Goal: Task Accomplishment & Management: Manage account settings

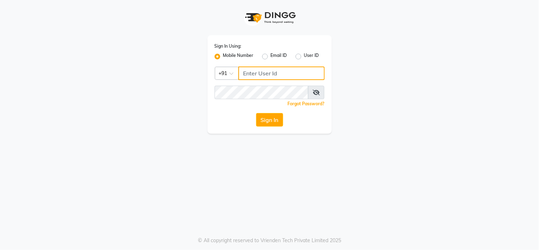
type input "8601089000"
drag, startPoint x: 0, startPoint y: 0, endPoint x: 265, endPoint y: 120, distance: 291.0
click at [265, 120] on button "Sign In" at bounding box center [269, 120] width 27 height 14
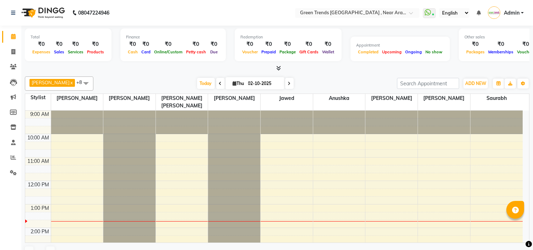
select select "en"
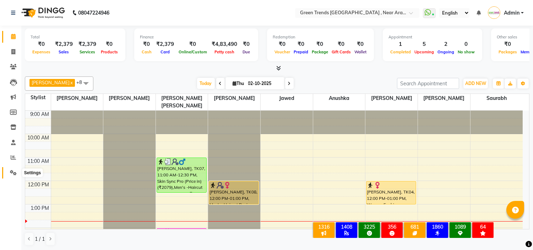
click at [11, 172] on icon at bounding box center [13, 172] width 7 height 5
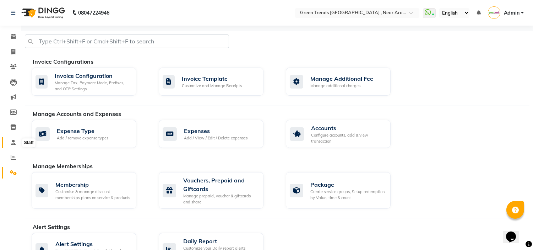
click at [10, 141] on span at bounding box center [13, 143] width 12 height 8
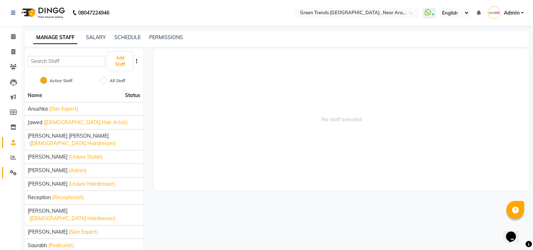
click at [11, 168] on link "Settings" at bounding box center [10, 173] width 17 height 12
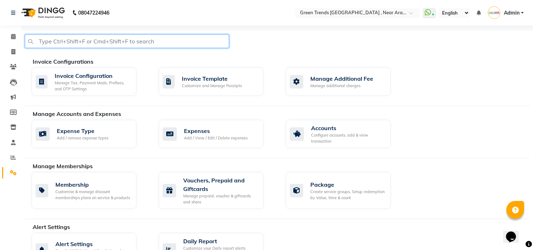
click at [178, 41] on input "text" at bounding box center [127, 41] width 204 height 14
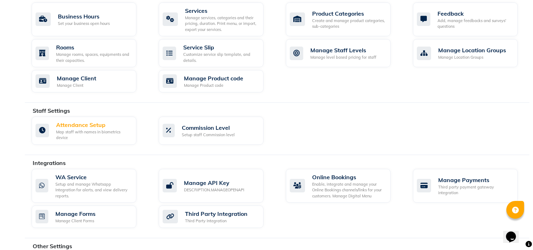
scroll to position [289, 0]
type input "atte"
click at [89, 126] on div "Attendance Setup" at bounding box center [93, 124] width 75 height 9
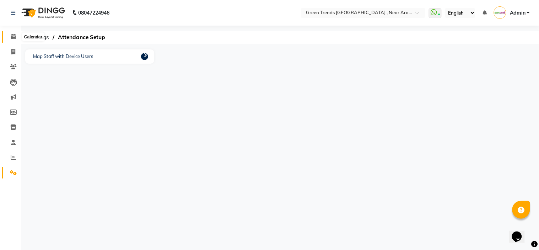
click at [14, 38] on icon at bounding box center [13, 36] width 5 height 5
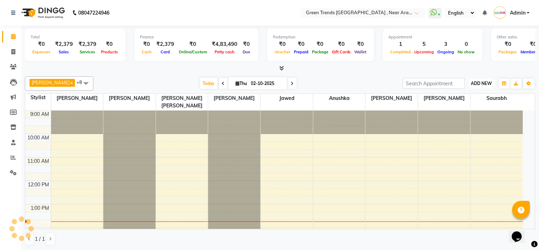
click at [471, 83] on span "ADD NEW" at bounding box center [481, 83] width 21 height 5
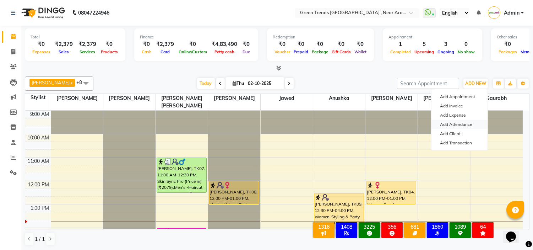
click at [463, 125] on link "Add Attendance" at bounding box center [460, 124] width 56 height 9
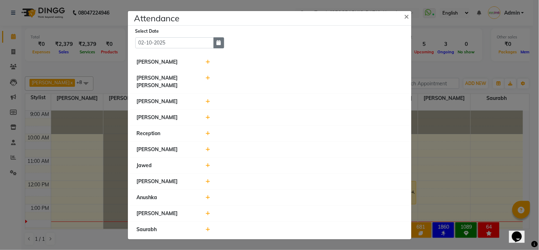
click at [217, 45] on icon "button" at bounding box center [219, 42] width 4 height 5
select select "10"
select select "2025"
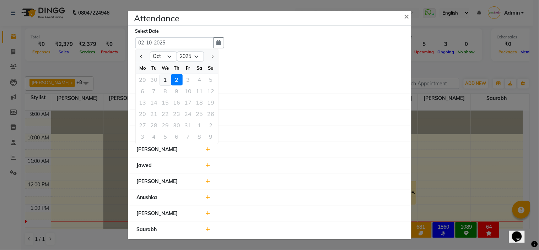
click at [166, 80] on div "1" at bounding box center [165, 79] width 11 height 11
type input "01-10-2025"
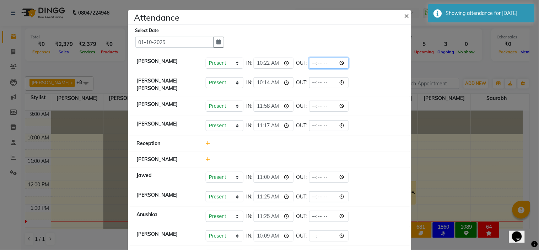
click at [317, 64] on input "time" at bounding box center [329, 63] width 40 height 11
click at [314, 61] on input "time" at bounding box center [329, 63] width 40 height 11
click at [340, 61] on input "time" at bounding box center [329, 63] width 40 height 11
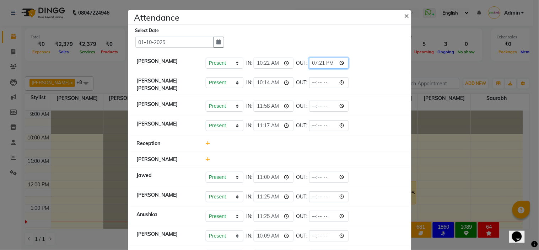
type input "19:21"
click at [341, 80] on input "time" at bounding box center [329, 82] width 40 height 11
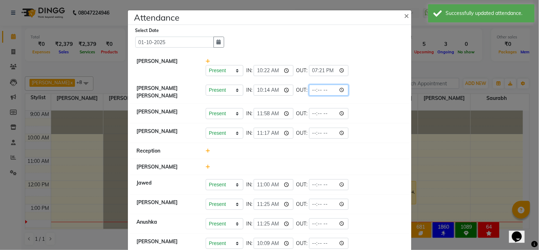
click at [343, 92] on input "time" at bounding box center [329, 90] width 40 height 11
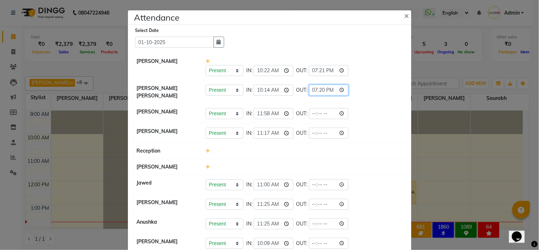
type input "19:20"
click at [341, 109] on input "time" at bounding box center [329, 113] width 40 height 11
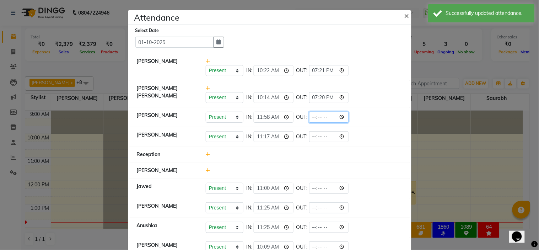
click at [343, 117] on input "time" at bounding box center [329, 117] width 40 height 11
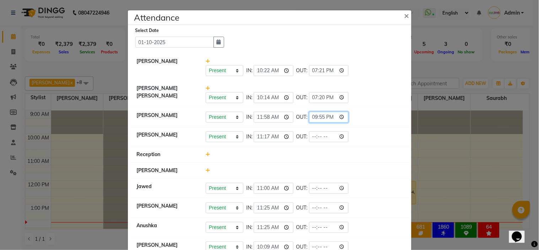
type input "21:55"
click at [342, 135] on input "time" at bounding box center [329, 136] width 40 height 11
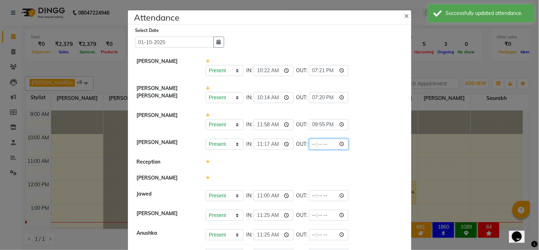
click at [343, 144] on input "time" at bounding box center [329, 144] width 40 height 11
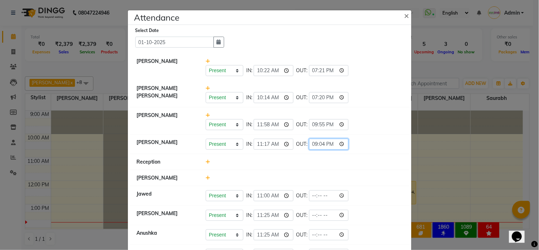
type input "21:04"
click at [342, 194] on input "time" at bounding box center [329, 195] width 40 height 11
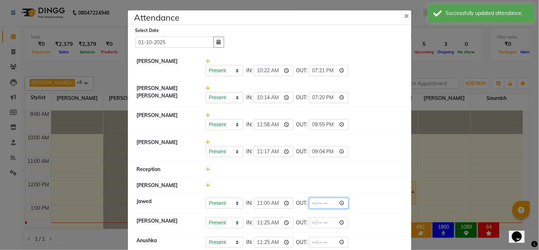
click at [342, 203] on input "time" at bounding box center [329, 203] width 40 height 11
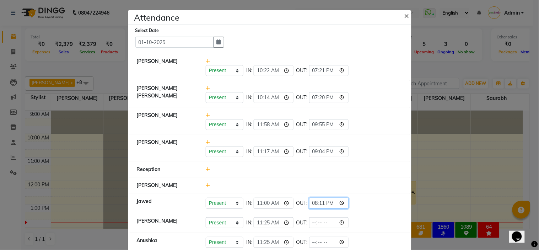
type input "20:11"
click at [343, 221] on input "time" at bounding box center [329, 222] width 40 height 11
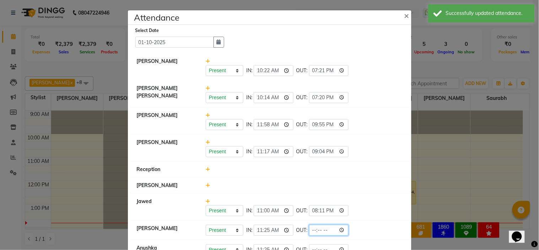
click at [343, 229] on input "time" at bounding box center [329, 230] width 40 height 11
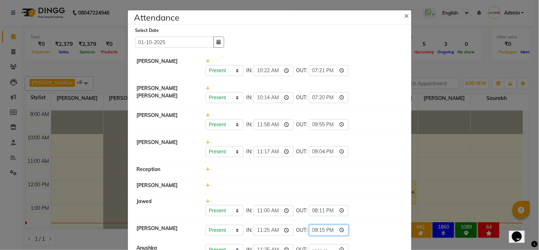
type input "21:15"
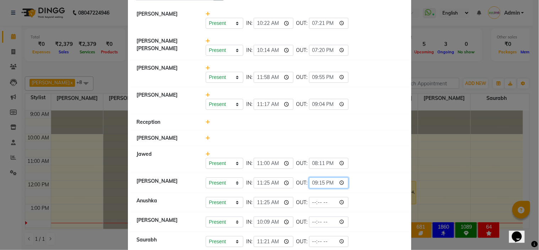
scroll to position [61, 0]
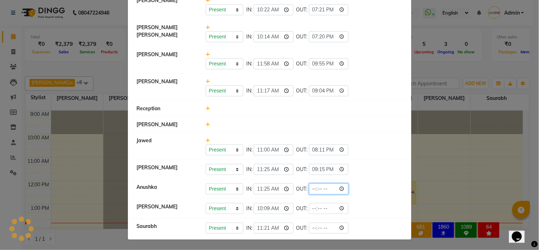
click at [342, 187] on input "time" at bounding box center [329, 188] width 40 height 11
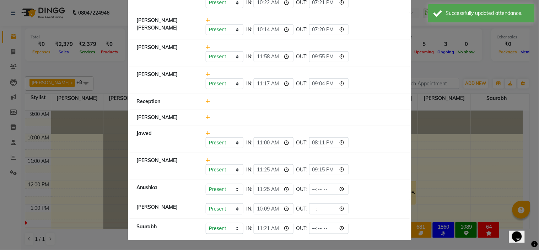
scroll to position [69, 0]
click at [341, 187] on input "time" at bounding box center [329, 188] width 40 height 11
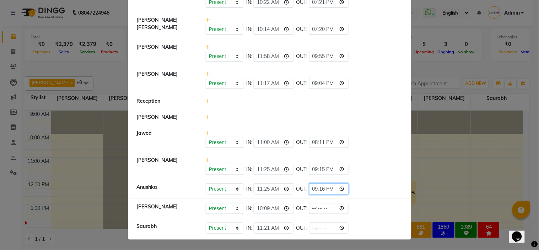
type input "21:16"
click at [342, 207] on input "time" at bounding box center [329, 208] width 40 height 11
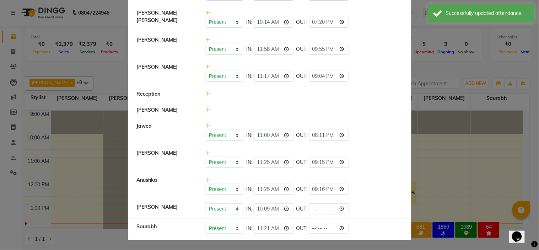
scroll to position [76, 0]
click at [342, 206] on input "time" at bounding box center [329, 208] width 40 height 11
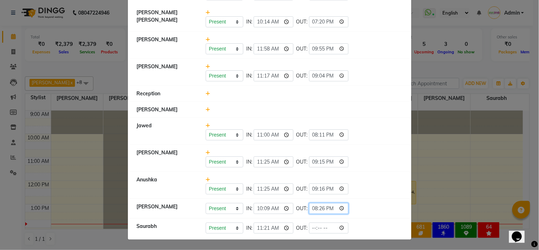
type input "20:26"
click at [341, 226] on input "time" at bounding box center [329, 227] width 40 height 11
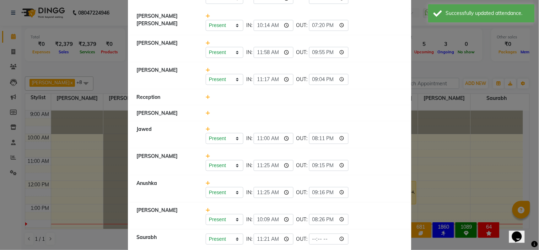
scroll to position [84, 0]
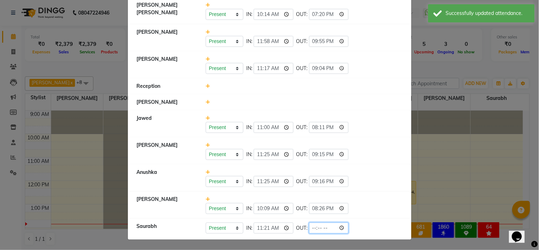
click at [343, 227] on input "time" at bounding box center [329, 227] width 40 height 11
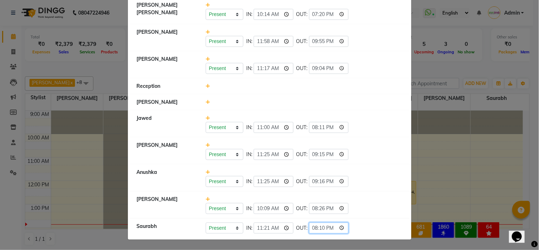
type input "20:10"
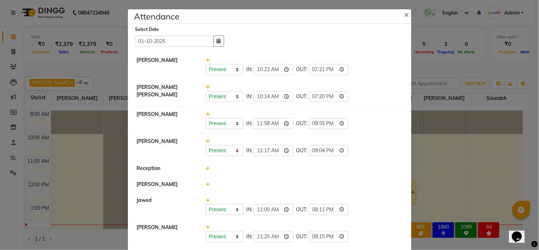
scroll to position [0, 0]
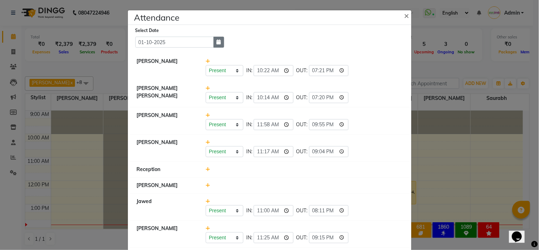
click at [214, 44] on button "button" at bounding box center [219, 42] width 11 height 11
select select "10"
select select "2025"
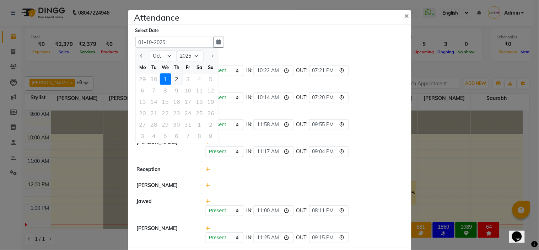
click at [173, 77] on div "2" at bounding box center [176, 78] width 11 height 11
type input "02-10-2025"
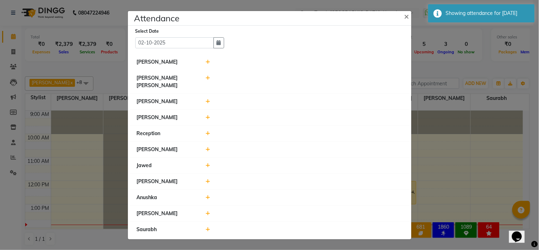
click at [208, 64] on icon at bounding box center [208, 61] width 5 height 5
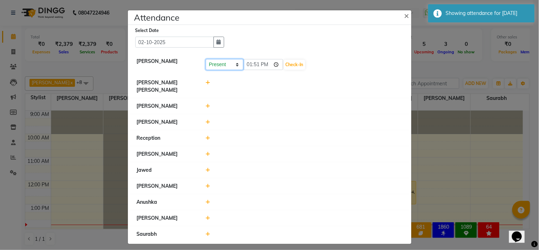
click at [237, 66] on select "Present Absent Late Half Day Weekly Off" at bounding box center [225, 64] width 38 height 11
select select "W"
click at [206, 60] on select "Present Absent Late Half Day Weekly Off" at bounding box center [225, 64] width 38 height 11
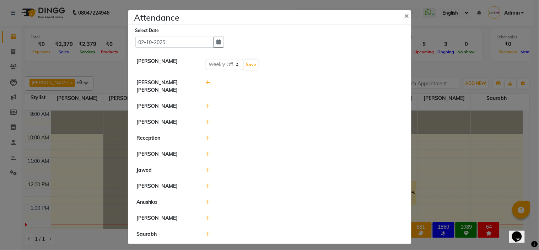
click at [208, 83] on icon at bounding box center [208, 82] width 5 height 5
click at [275, 87] on input "13:51" at bounding box center [263, 85] width 40 height 11
type input "10:09"
click at [293, 88] on button "Check-In" at bounding box center [294, 86] width 21 height 10
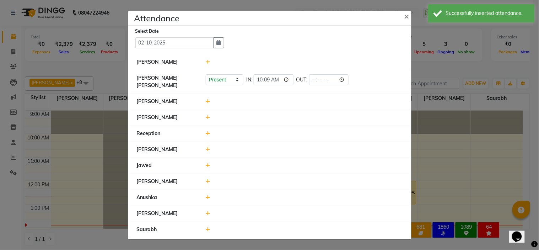
click at [207, 99] on icon at bounding box center [208, 101] width 5 height 5
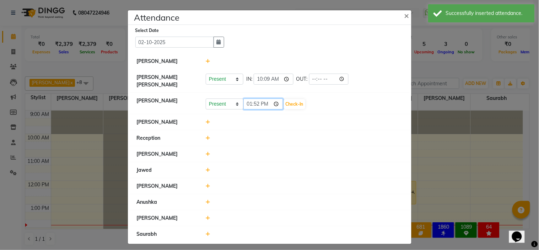
click at [274, 98] on input "13:52" at bounding box center [263, 103] width 40 height 11
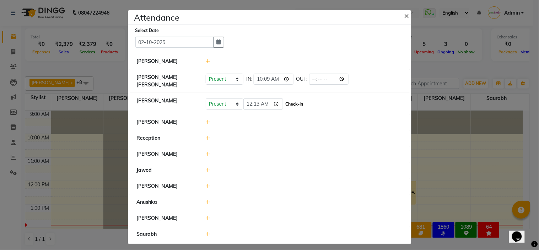
type input "00:13"
click at [296, 101] on button "Check-In" at bounding box center [294, 104] width 21 height 10
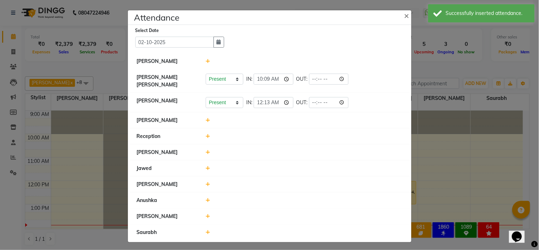
click at [208, 118] on icon at bounding box center [208, 120] width 5 height 5
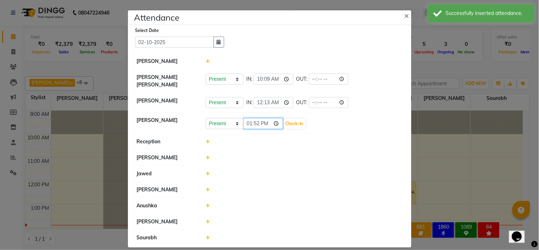
click at [275, 118] on input "13:52" at bounding box center [263, 123] width 40 height 11
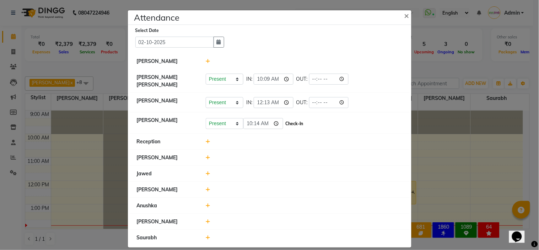
type input "10:14"
click at [293, 120] on button "Check-In" at bounding box center [294, 124] width 21 height 10
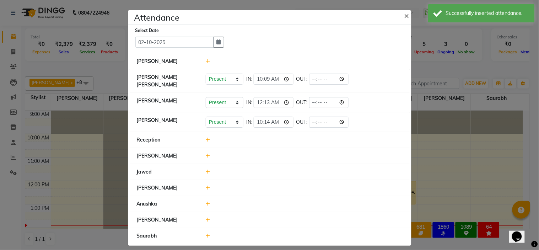
click at [206, 169] on icon at bounding box center [208, 171] width 5 height 5
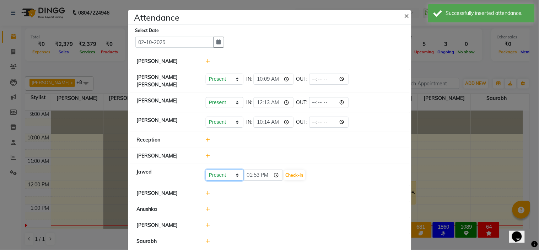
click at [229, 169] on select "Present Absent Late Half Day Weekly Off" at bounding box center [225, 174] width 38 height 11
select select "W"
click at [206, 169] on select "Present Absent Late Half Day Weekly Off" at bounding box center [225, 174] width 38 height 11
click at [206, 190] on icon at bounding box center [208, 192] width 5 height 5
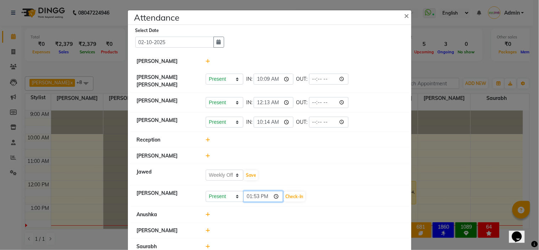
click at [257, 191] on input "13:53" at bounding box center [263, 196] width 40 height 11
click at [249, 191] on input "13:53" at bounding box center [263, 196] width 40 height 11
type input "00:08"
click at [291, 192] on button "Check-In" at bounding box center [294, 197] width 21 height 10
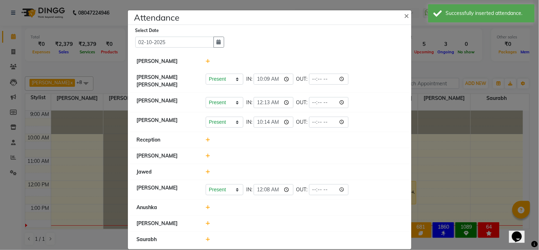
click at [206, 205] on icon at bounding box center [208, 207] width 5 height 5
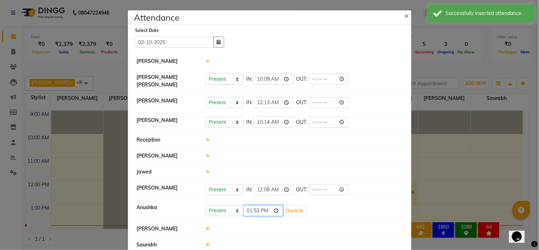
click at [246, 205] on input "13:53" at bounding box center [263, 210] width 40 height 11
type input "11:09"
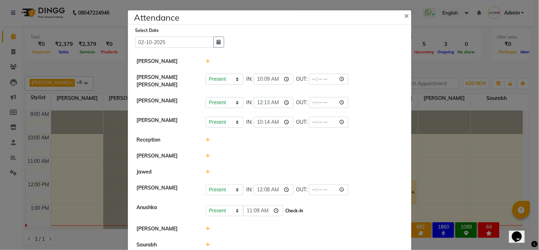
click at [296, 206] on button "Check-In" at bounding box center [294, 211] width 21 height 10
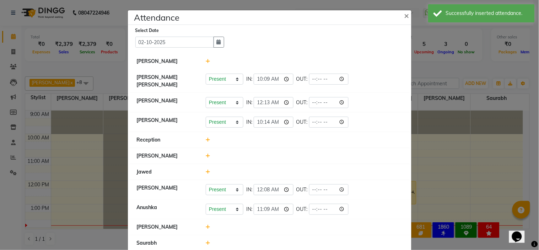
click at [206, 224] on icon at bounding box center [208, 226] width 5 height 5
click at [246, 227] on input "13:53" at bounding box center [263, 230] width 40 height 11
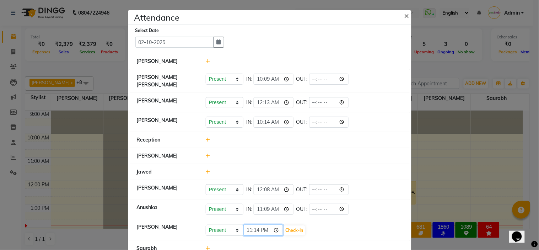
type input "11:14"
click at [292, 228] on button "Check-In" at bounding box center [294, 230] width 21 height 10
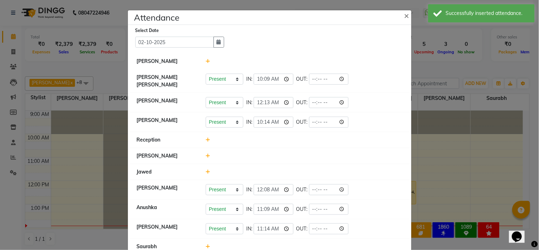
click at [203, 243] on div at bounding box center [304, 246] width 208 height 7
click at [206, 244] on icon at bounding box center [208, 246] width 5 height 5
click at [246, 247] on input "13:54" at bounding box center [263, 249] width 40 height 11
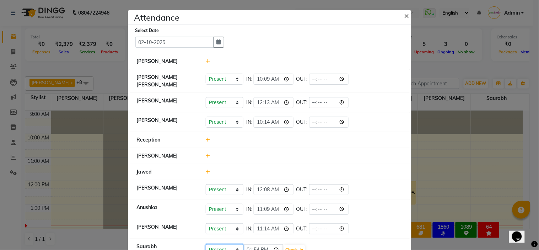
click at [234, 245] on select "Present Absent Late Half Day Weekly Off" at bounding box center [225, 249] width 38 height 11
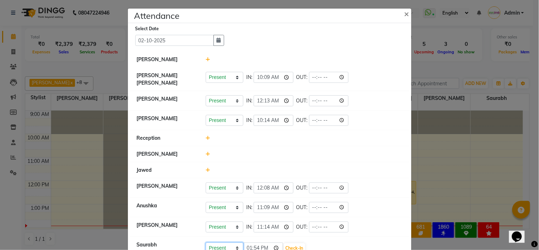
select select "W"
click at [206, 242] on select "Present Absent Late Half Day Weekly Off" at bounding box center [225, 247] width 38 height 11
click at [395, 178] on li "[PERSON_NAME] Present Absent Late Half Day Weekly Off IN: 00:08 OUT:" at bounding box center [270, 188] width 280 height 20
click at [393, 178] on li "[PERSON_NAME] Present Absent Late Half Day Weekly Off IN: 00:08 OUT:" at bounding box center [270, 188] width 280 height 20
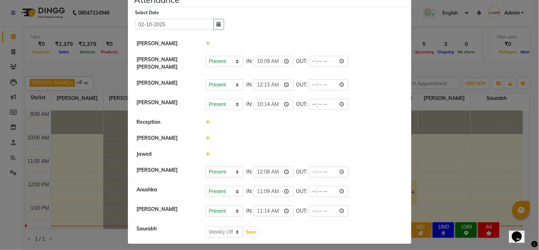
scroll to position [18, 0]
click at [249, 228] on button "Save" at bounding box center [251, 231] width 14 height 10
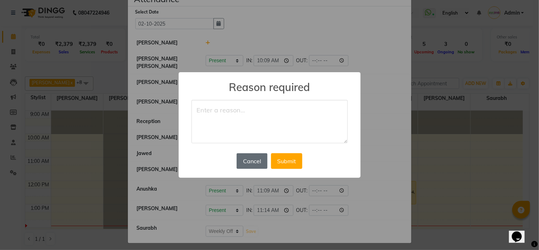
click at [257, 162] on button "Cancel" at bounding box center [252, 161] width 31 height 16
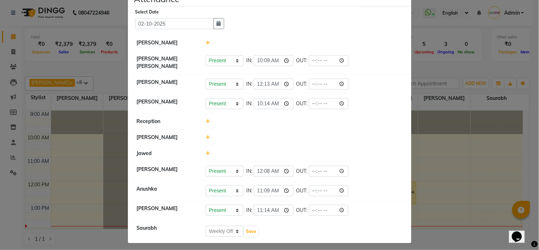
click at [326, 118] on div at bounding box center [304, 121] width 208 height 7
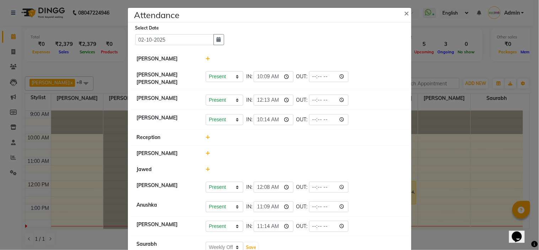
scroll to position [0, 0]
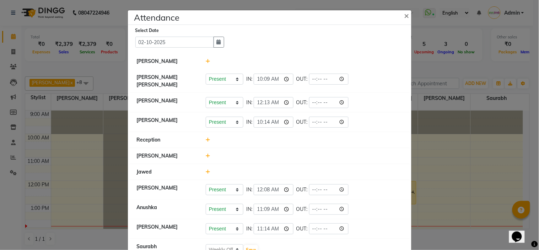
click at [206, 61] on icon at bounding box center [208, 61] width 5 height 5
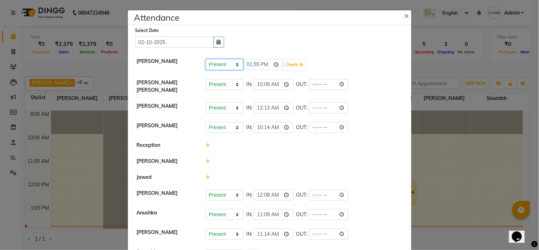
click at [225, 64] on select "Present Absent Late Half Day Weekly Off" at bounding box center [225, 64] width 38 height 11
select select "W"
click at [206, 59] on select "Present Absent Late Half Day Weekly Off" at bounding box center [225, 64] width 38 height 11
click at [247, 64] on button "Save" at bounding box center [251, 65] width 14 height 10
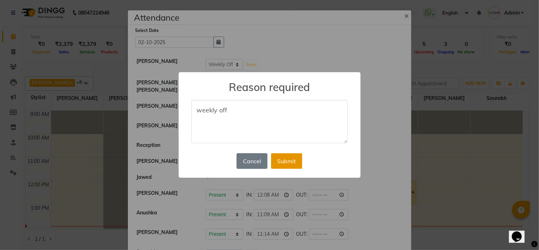
type textarea "weekly off"
click at [299, 161] on button "Submit" at bounding box center [286, 161] width 31 height 16
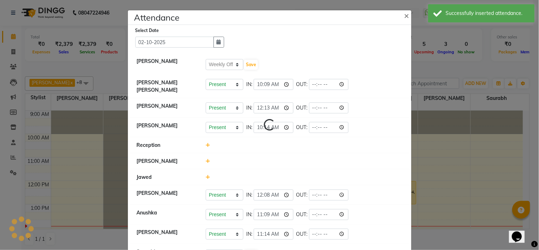
select select "W"
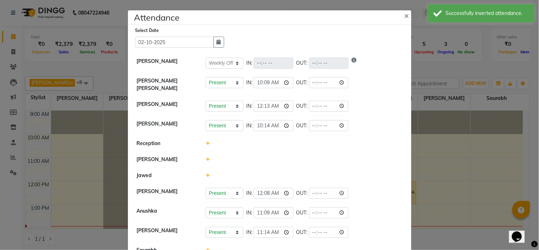
click at [206, 141] on icon at bounding box center [208, 143] width 5 height 5
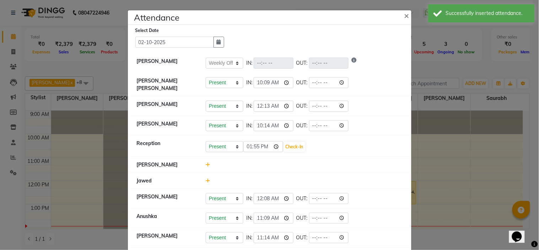
click at [206, 178] on icon at bounding box center [208, 180] width 5 height 5
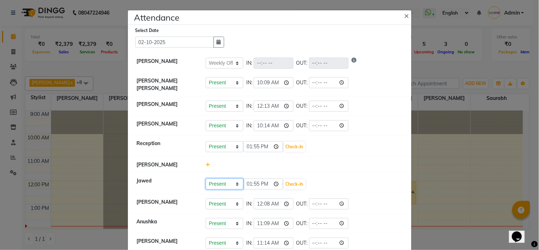
click at [236, 178] on select "Present Absent Late Half Day Weekly Off" at bounding box center [225, 183] width 38 height 11
select select "W"
click at [206, 178] on select "Present Absent Late Half Day Weekly Off" at bounding box center [225, 183] width 38 height 11
click at [249, 179] on button "Save" at bounding box center [251, 184] width 14 height 10
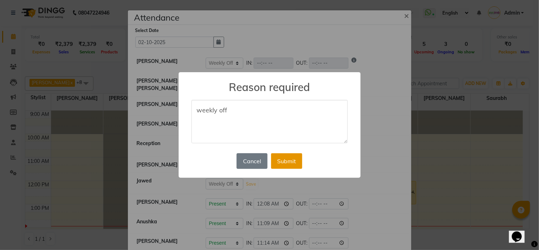
type textarea "weekly off"
click at [282, 157] on button "Submit" at bounding box center [286, 161] width 31 height 16
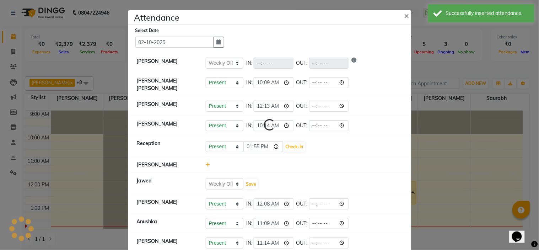
select select "W"
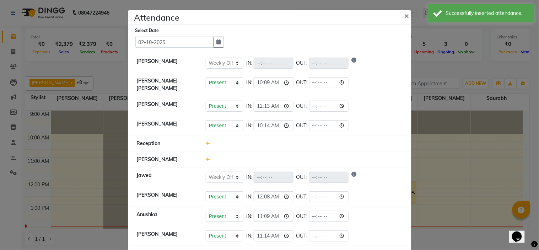
click at [376, 198] on div "Present Absent Late Half Day Weekly Off IN: 00:08 OUT:" at bounding box center [304, 196] width 197 height 11
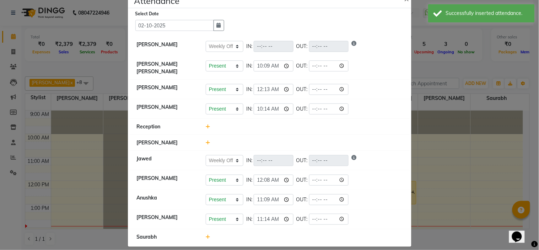
scroll to position [20, 0]
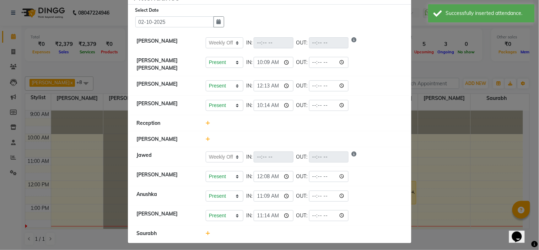
click at [206, 231] on icon at bounding box center [208, 233] width 5 height 5
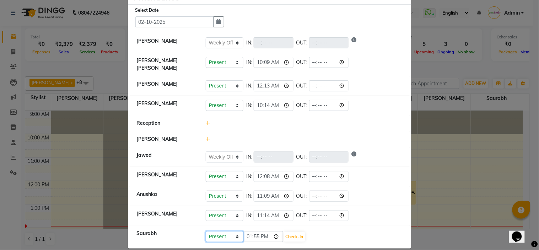
click at [217, 233] on select "Present Absent Late Half Day Weekly Off" at bounding box center [225, 236] width 38 height 11
select select "W"
click at [206, 231] on select "Present Absent Late Half Day Weekly Off" at bounding box center [225, 236] width 38 height 11
click at [246, 232] on button "Save" at bounding box center [251, 237] width 14 height 10
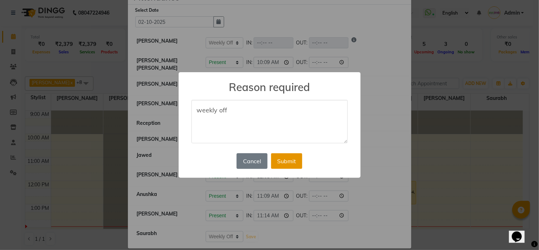
type textarea "weekly off"
click at [279, 164] on button "Submit" at bounding box center [286, 161] width 31 height 16
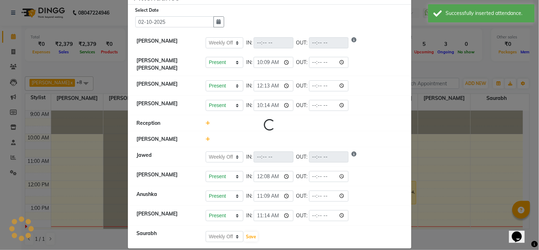
select select "W"
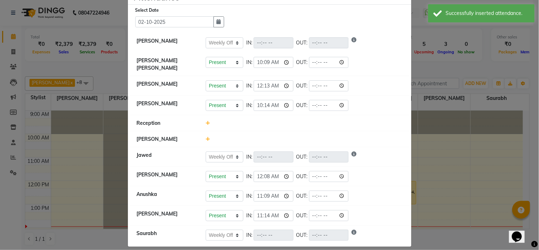
click at [393, 115] on li "Reception" at bounding box center [270, 123] width 280 height 16
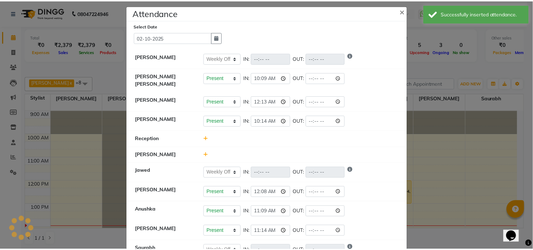
scroll to position [0, 0]
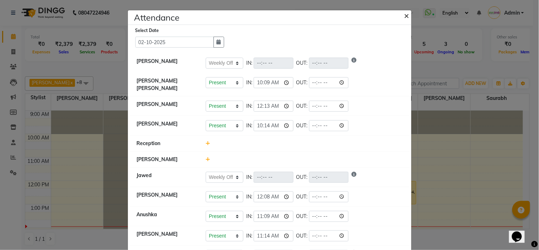
click at [404, 15] on span "×" at bounding box center [406, 15] width 5 height 11
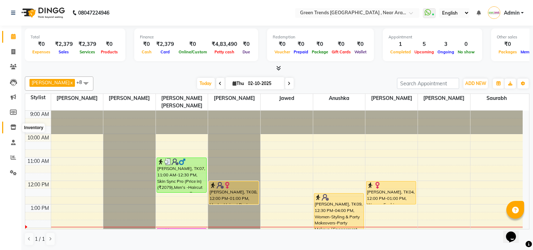
click at [11, 124] on span at bounding box center [13, 127] width 12 height 8
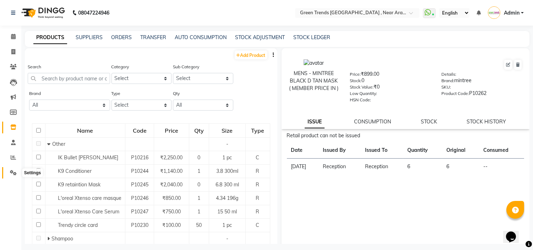
click at [13, 173] on icon at bounding box center [13, 172] width 7 height 5
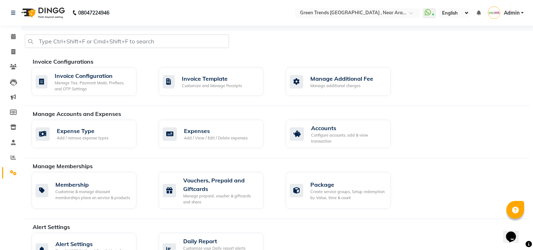
click at [377, 168] on div "Manage Memberships" at bounding box center [284, 166] width 502 height 9
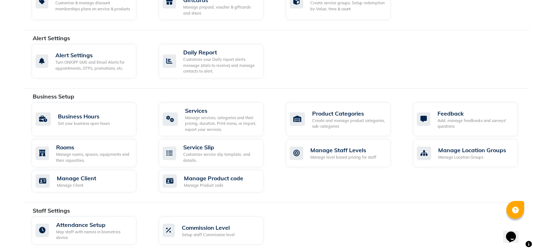
scroll to position [189, 0]
click at [253, 125] on div "Manage services, categories and their pricing, duration. Print menu, or import,…" at bounding box center [221, 123] width 73 height 18
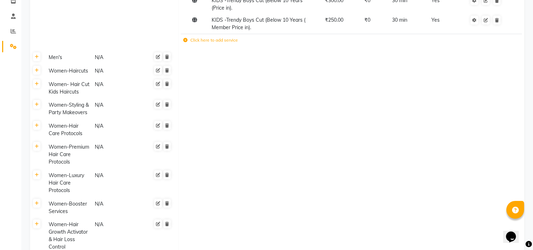
scroll to position [142, 0]
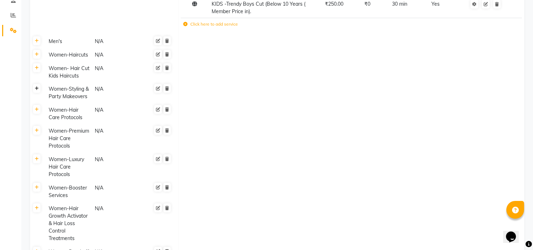
click at [36, 87] on icon at bounding box center [37, 88] width 4 height 4
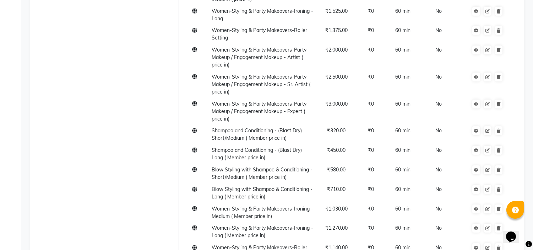
scroll to position [663, 0]
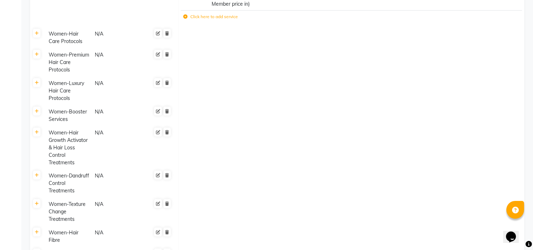
click at [210, 16] on label "Click here to add service" at bounding box center [210, 17] width 55 height 6
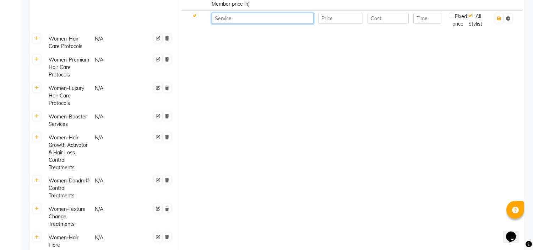
click at [225, 21] on input at bounding box center [263, 18] width 102 height 11
type input "Airbrush Makeup"
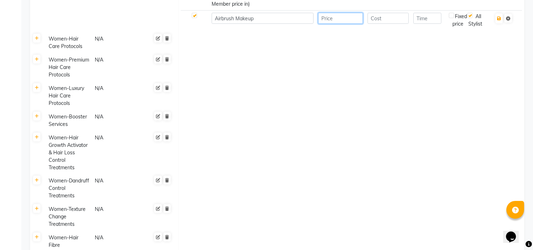
click at [333, 18] on input "number" at bounding box center [340, 18] width 45 height 11
type input "8000"
click at [398, 16] on input "number" at bounding box center [388, 18] width 41 height 11
type input "0"
click at [425, 18] on input "number" at bounding box center [428, 18] width 28 height 11
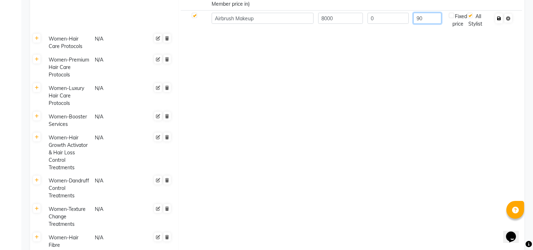
type input "90"
click at [500, 22] on button "button" at bounding box center [499, 19] width 7 height 10
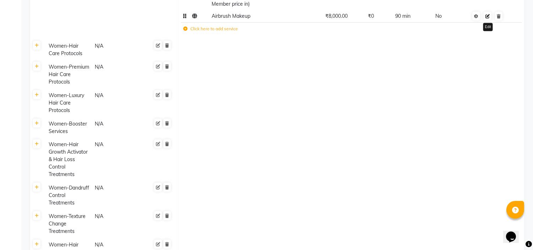
click at [488, 18] on link at bounding box center [488, 16] width 8 height 9
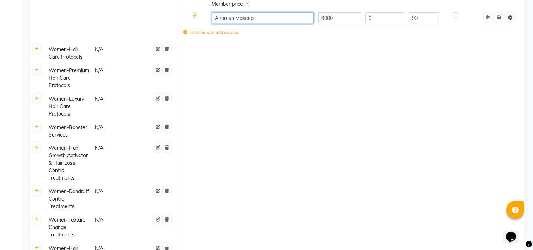
click at [264, 16] on input "Airbrush Makeup" at bounding box center [263, 17] width 102 height 11
type input "Airbrush Makeup ( Makeup, hairstyle,draping,eyelashes,etc.)"
click at [499, 18] on span "Save" at bounding box center [504, 16] width 22 height 7
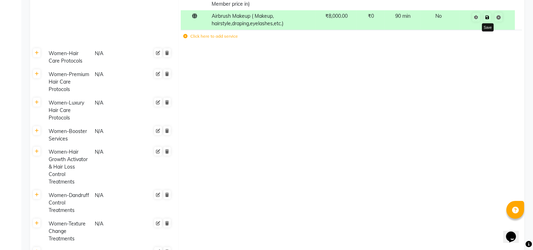
click at [488, 16] on icon at bounding box center [488, 17] width 4 height 4
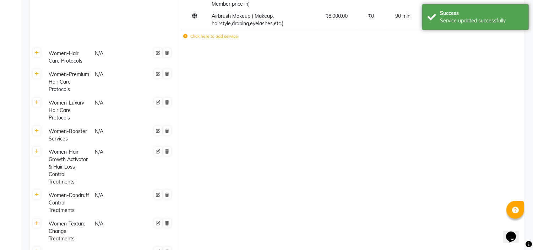
click at [433, 88] on td at bounding box center [351, 82] width 346 height 28
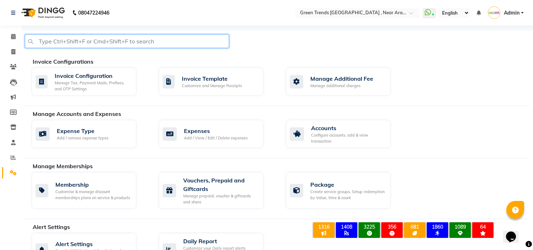
click at [174, 39] on input "text" at bounding box center [127, 41] width 204 height 14
